Goal: Task Accomplishment & Management: Complete application form

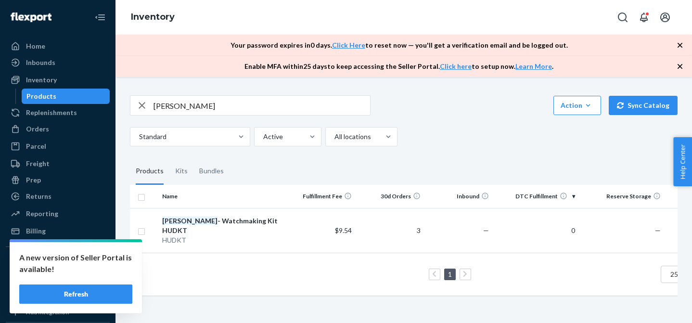
click at [178, 106] on input "[PERSON_NAME]" at bounding box center [261, 105] width 216 height 19
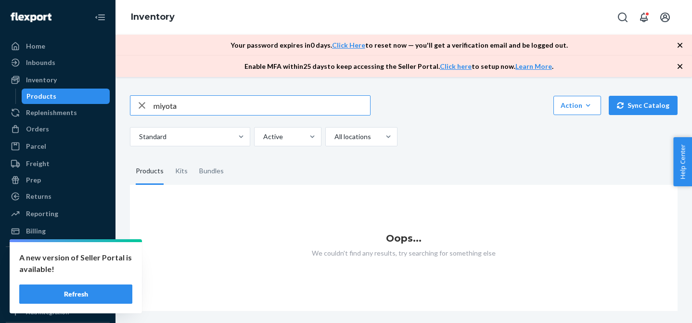
click at [203, 109] on input "miyota" at bounding box center [261, 105] width 216 height 19
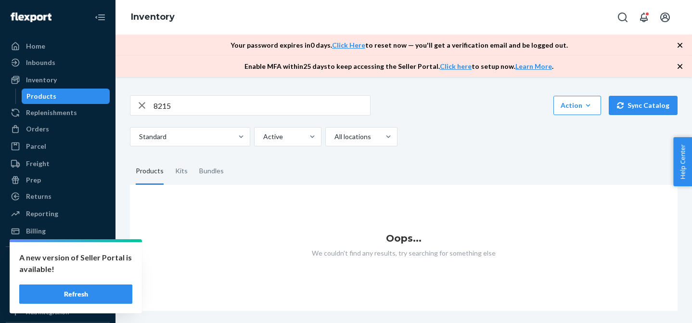
click at [203, 109] on input "8215" at bounding box center [261, 105] width 216 height 19
click at [75, 82] on div "Inventory" at bounding box center [58, 79] width 102 height 13
click at [172, 102] on input "mvmkt" at bounding box center [261, 105] width 216 height 19
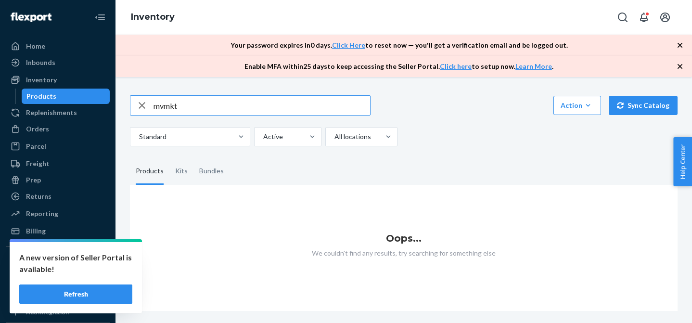
click at [172, 102] on input "mvmkt" at bounding box center [261, 105] width 216 height 19
type input "mvmkt"
click at [152, 103] on div "button" at bounding box center [141, 105] width 23 height 19
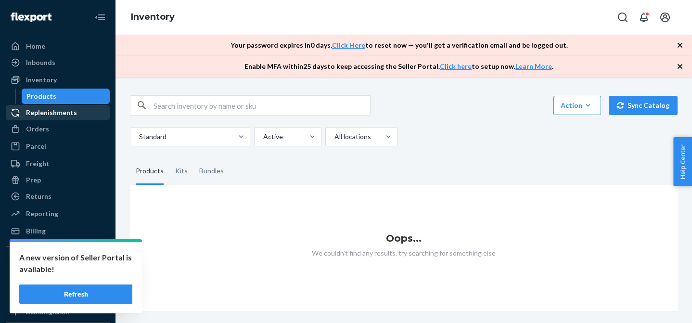
click at [63, 111] on div "Replenishments" at bounding box center [51, 113] width 51 height 10
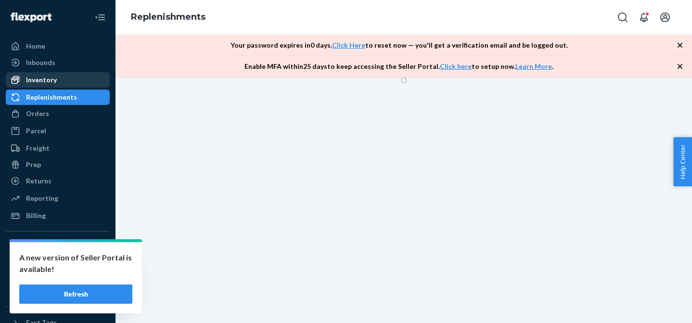
click at [64, 76] on div "Inventory" at bounding box center [58, 79] width 102 height 13
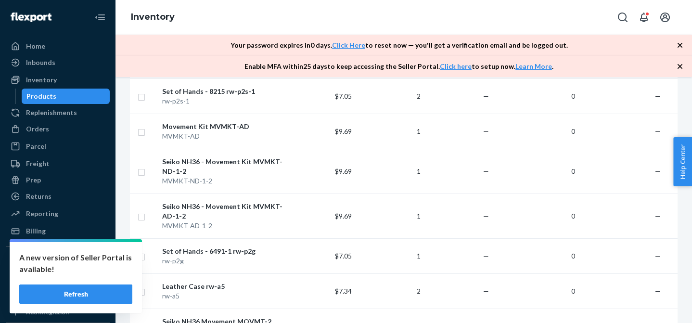
scroll to position [892, 0]
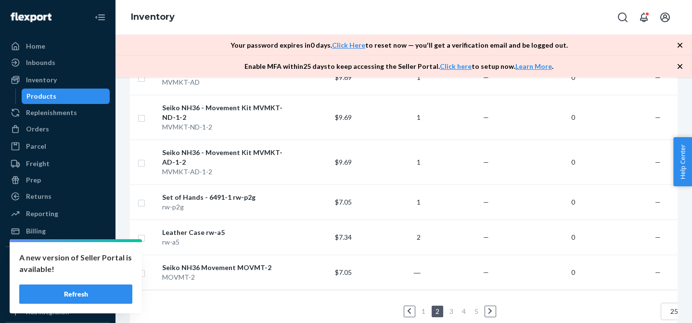
click at [423, 307] on link "1" at bounding box center [423, 311] width 8 height 8
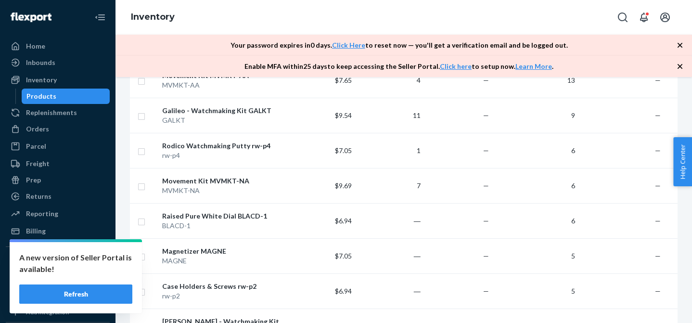
scroll to position [0, 0]
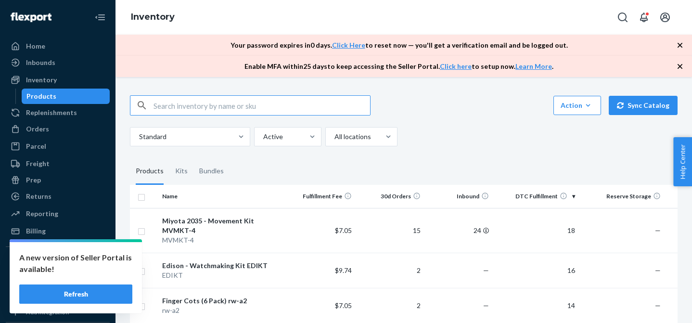
click at [222, 106] on input "text" at bounding box center [261, 105] width 216 height 19
type input "miyota"
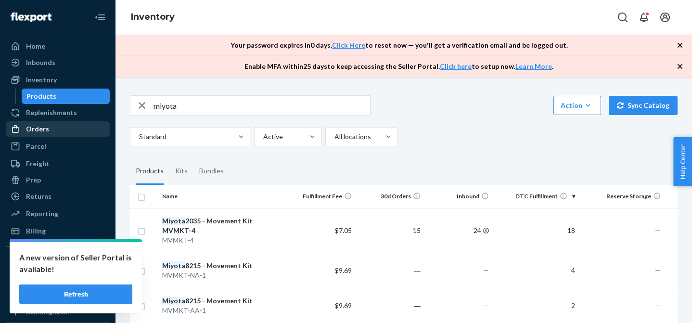
click at [79, 124] on div "Orders" at bounding box center [58, 128] width 102 height 13
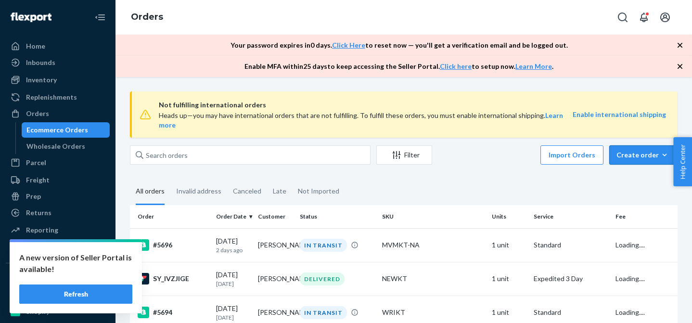
click at [629, 150] on div "Create order" at bounding box center [643, 155] width 54 height 10
click at [636, 168] on span "Ecommerce order" at bounding box center [617, 166] width 53 height 7
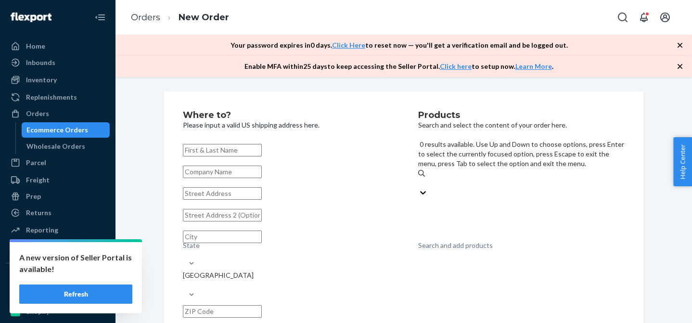
click at [513, 178] on div "Search and add products" at bounding box center [521, 183] width 206 height 10
click at [419, 178] on input "0 results available. Use Up and Down to choose options, press Enter to select t…" at bounding box center [418, 183] width 1 height 10
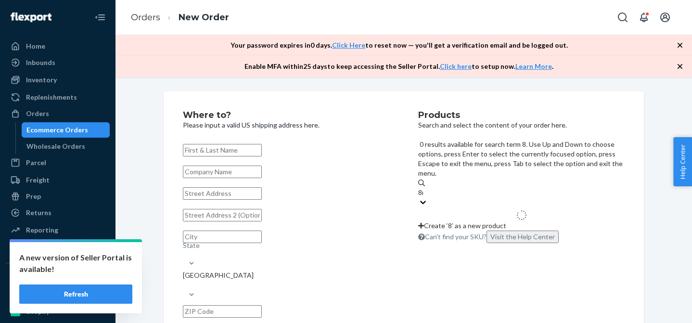
type input "8n24"
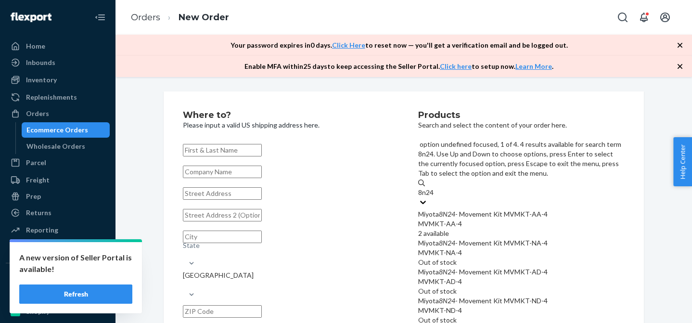
click at [467, 209] on div "Miyota 8N24 - Movement Kit MVMKT-AA-4" at bounding box center [521, 214] width 206 height 10
click at [434, 188] on input "8n24" at bounding box center [426, 193] width 16 height 10
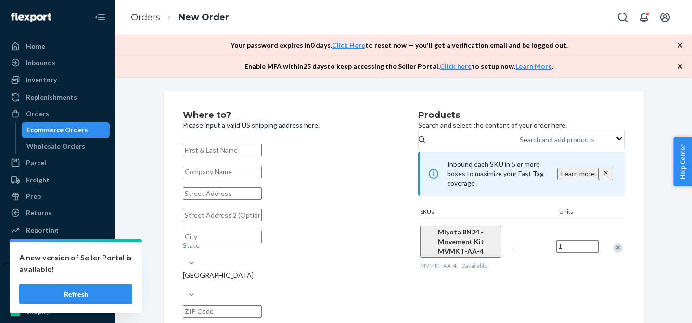
click at [262, 149] on input "text" at bounding box center [222, 150] width 79 height 13
paste input "[PERSON_NAME]"
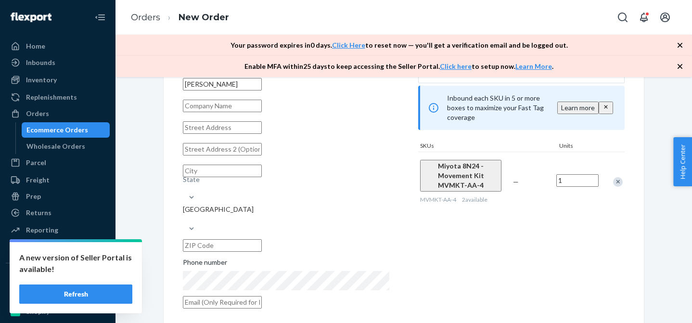
scroll to position [65, 0]
type input "[PERSON_NAME]"
click at [225, 134] on input "text" at bounding box center [222, 128] width 79 height 13
paste input "[STREET_ADDRESS][PERSON_NAME]"
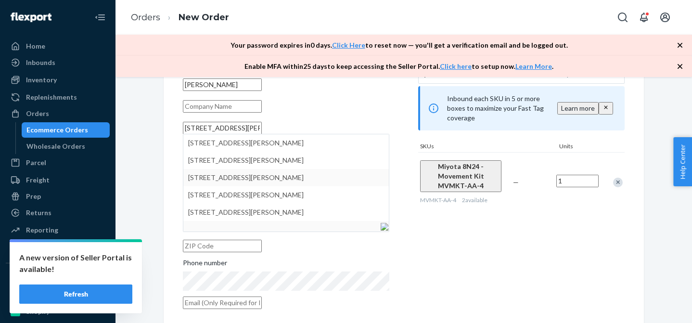
type input "[STREET_ADDRESS][PERSON_NAME]"
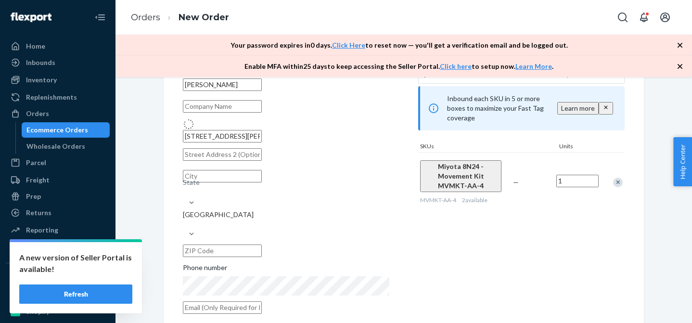
type input "[PERSON_NAME][GEOGRAPHIC_DATA]"
type input "94546"
type input "[STREET_ADDRESS][PERSON_NAME]"
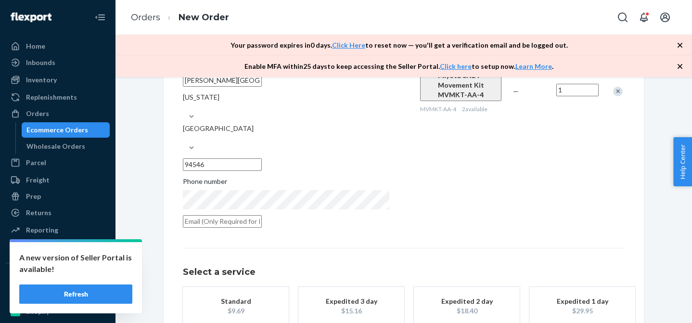
scroll to position [168, 0]
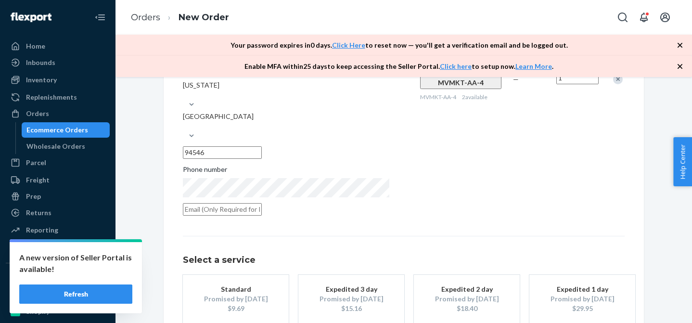
click at [260, 164] on div "Phone number" at bounding box center [286, 170] width 206 height 13
click at [386, 284] on div "Expedited 3 day" at bounding box center [351, 289] width 77 height 10
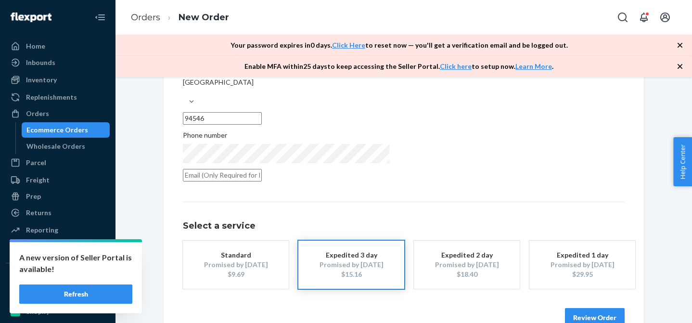
click at [599, 308] on button "Review Order" at bounding box center [595, 317] width 60 height 19
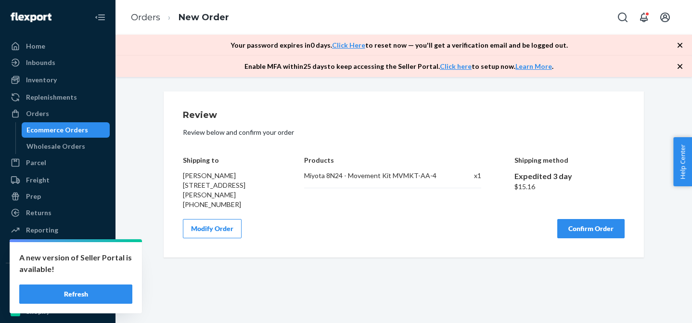
click at [595, 231] on button "Confirm Order" at bounding box center [590, 228] width 67 height 19
